Goal: Find specific page/section: Find specific page/section

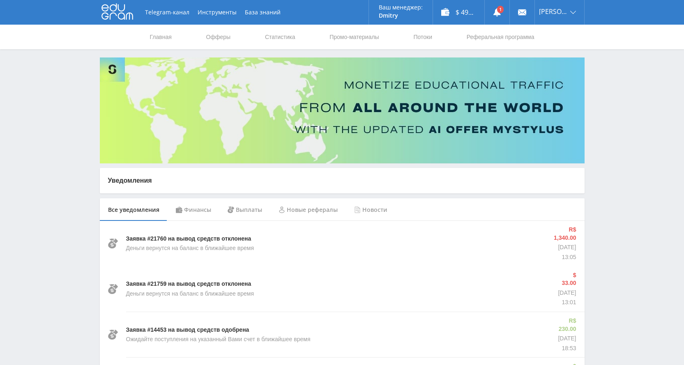
click at [196, 208] on div "Финансы" at bounding box center [194, 209] width 52 height 23
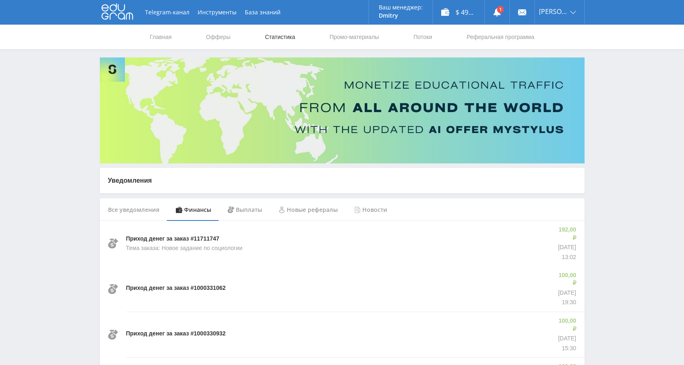
click at [284, 35] on link "Статистика" at bounding box center [280, 37] width 32 height 25
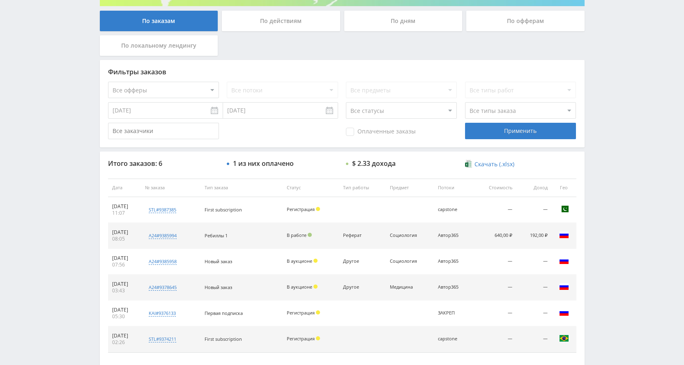
scroll to position [205, 0]
